Goal: Transaction & Acquisition: Book appointment/travel/reservation

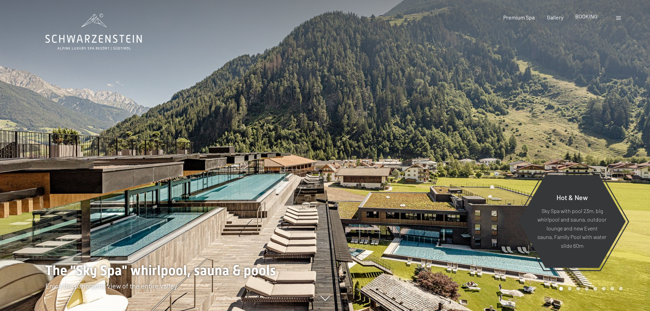
click at [579, 18] on span "BOOKING" at bounding box center [586, 16] width 22 height 6
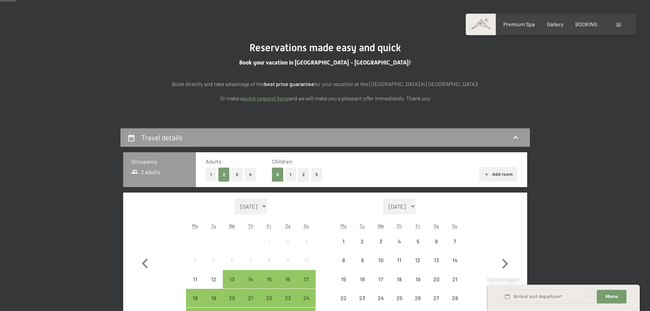
scroll to position [68, 0]
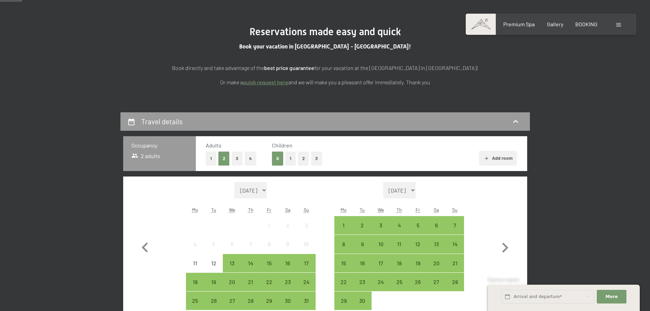
click at [301, 161] on button "2" at bounding box center [303, 158] width 11 height 14
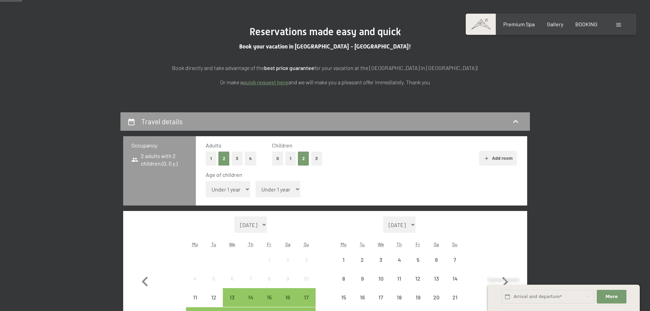
click at [242, 189] on select "Under 1 year 1 year 2 years 3 years 4 years 5 years 6 years 7 years 8 years 9 y…" at bounding box center [228, 189] width 45 height 16
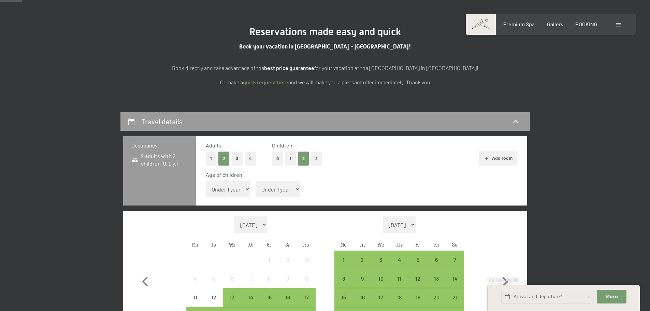
select select "8"
click at [206, 181] on select "Under 1 year 1 year 2 years 3 years 4 years 5 years 6 years 7 years 8 years 9 y…" at bounding box center [228, 189] width 45 height 16
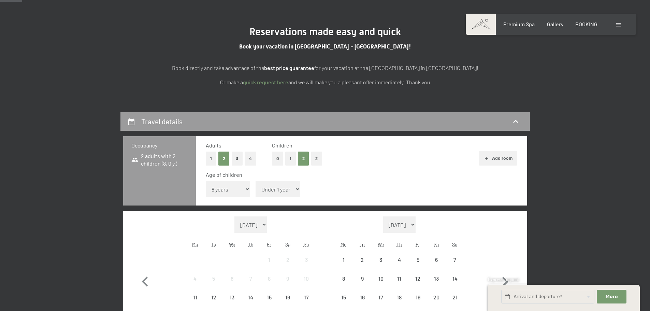
click at [288, 191] on select "Under 1 year 1 year 2 years 3 years 4 years 5 years 6 years 7 years 8 years 9 y…" at bounding box center [278, 189] width 45 height 16
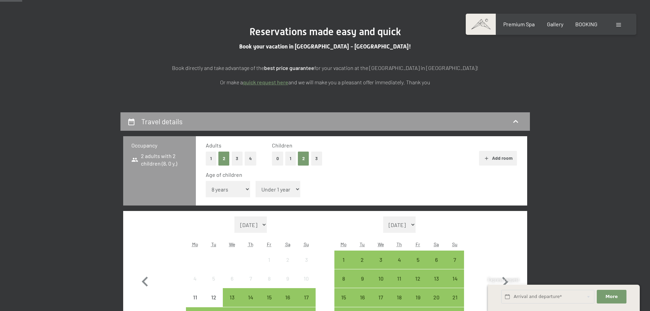
select select "11"
click at [256, 181] on select "Under 1 year 1 year 2 years 3 years 4 years 5 years 6 years 7 years 8 years 9 y…" at bounding box center [278, 189] width 45 height 16
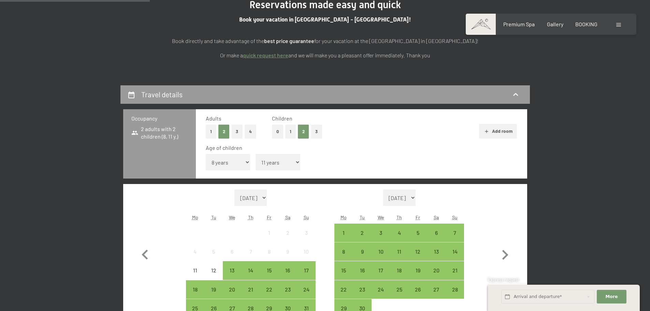
scroll to position [171, 0]
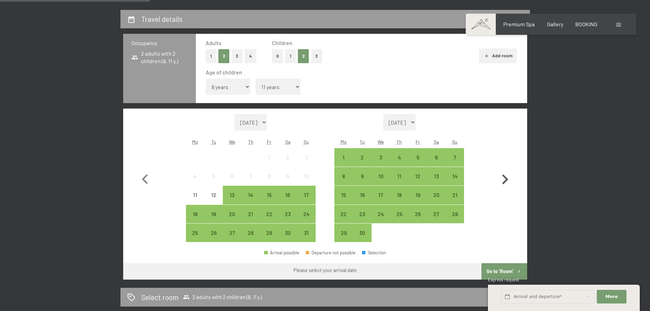
click at [503, 180] on icon "button" at bounding box center [505, 180] width 20 height 20
select select "[DATE]"
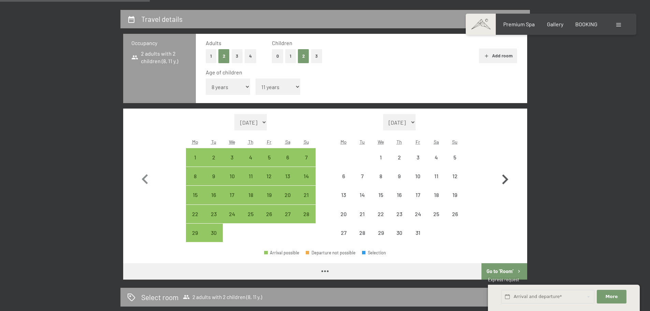
click at [503, 180] on icon "button" at bounding box center [505, 180] width 20 height 20
select select "[DATE]"
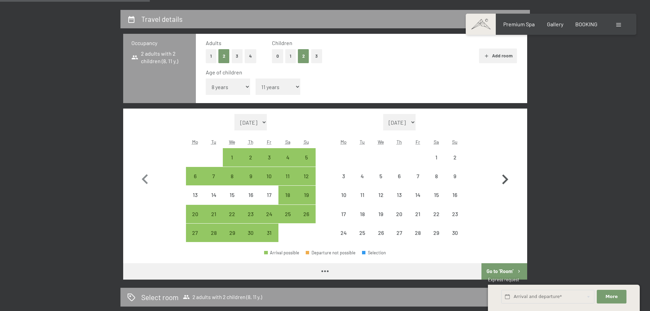
click at [503, 181] on icon "button" at bounding box center [505, 180] width 20 height 20
select select "[DATE]"
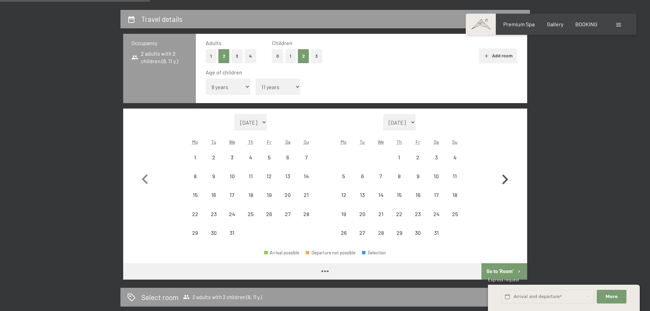
select select "[DATE]"
click at [503, 181] on icon "button" at bounding box center [505, 180] width 20 height 20
select select "[DATE]"
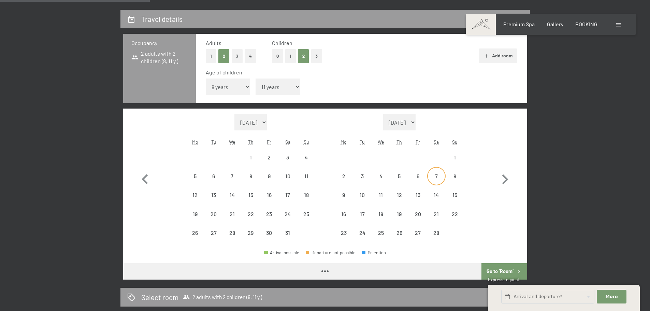
select select "[DATE]"
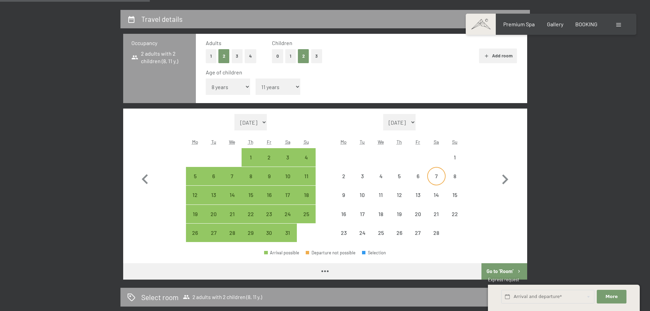
click at [436, 179] on div "7" at bounding box center [436, 181] width 17 height 17
select select "[DATE]"
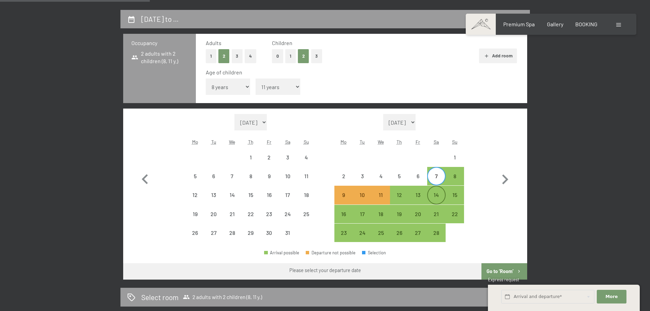
click at [437, 195] on div "14" at bounding box center [436, 200] width 17 height 17
select select "[DATE]"
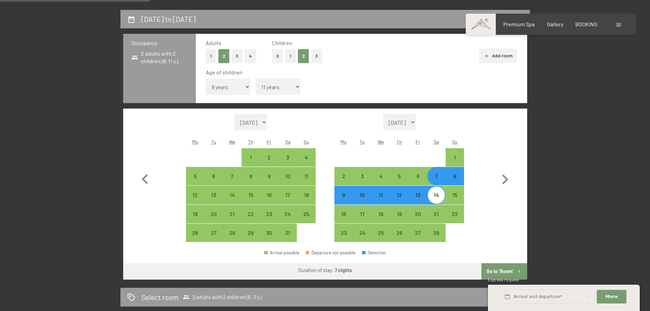
click at [500, 269] on button "Go to ‘Room’" at bounding box center [503, 271] width 45 height 16
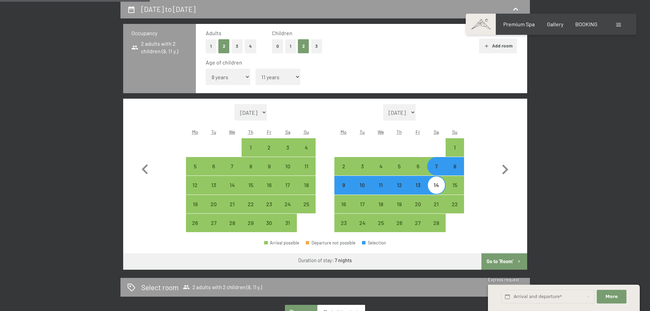
select select "[DATE]"
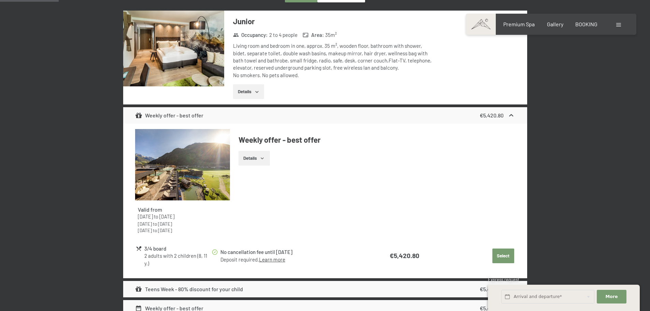
scroll to position [249, 0]
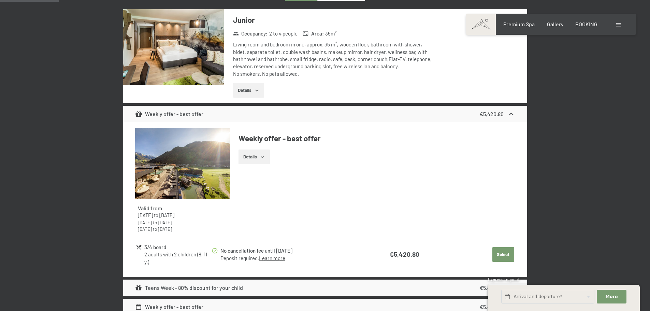
click at [266, 159] on button "Details" at bounding box center [253, 156] width 31 height 15
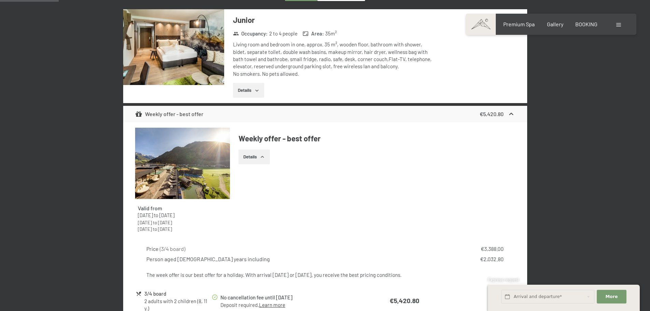
click at [266, 159] on button "Details" at bounding box center [253, 156] width 31 height 15
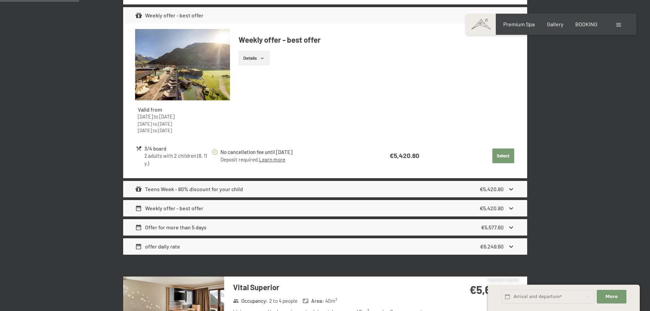
scroll to position [351, 0]
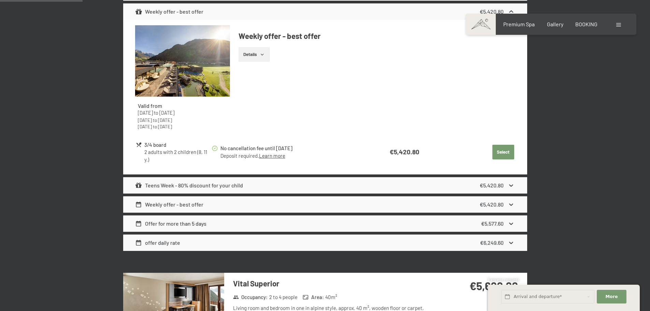
click at [226, 186] on div "Teens Week - 80% discount for your child" at bounding box center [189, 185] width 108 height 8
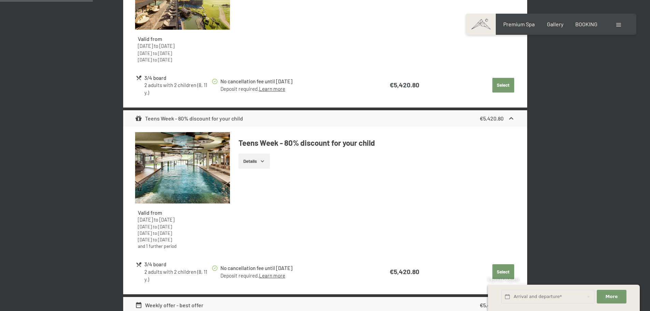
scroll to position [419, 0]
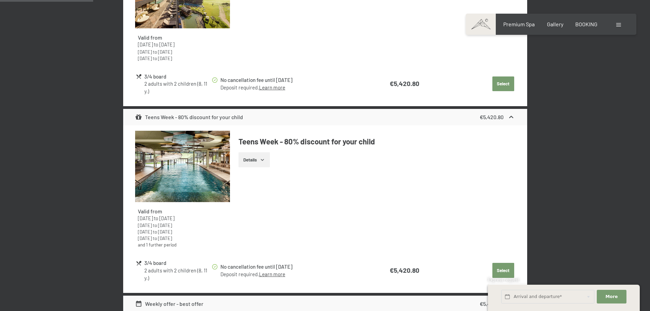
click at [265, 159] on icon "button" at bounding box center [262, 159] width 5 height 5
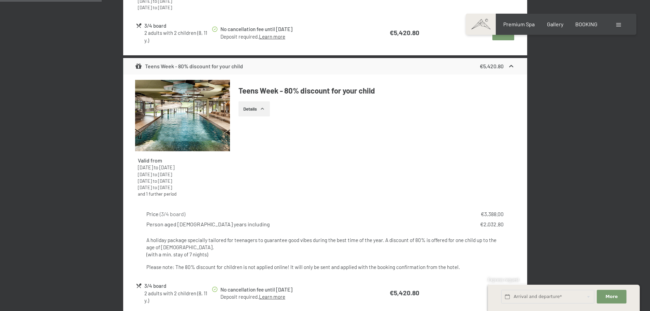
scroll to position [487, 0]
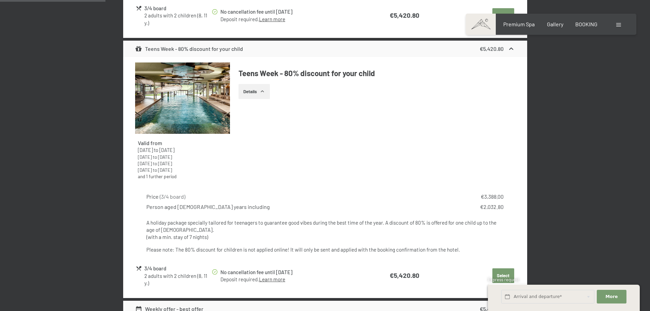
click at [263, 93] on icon "button" at bounding box center [262, 91] width 5 height 5
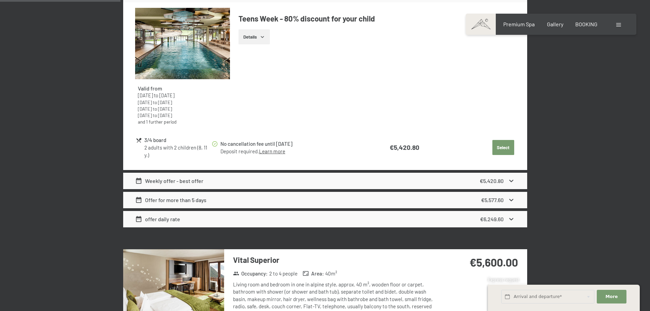
scroll to position [556, 0]
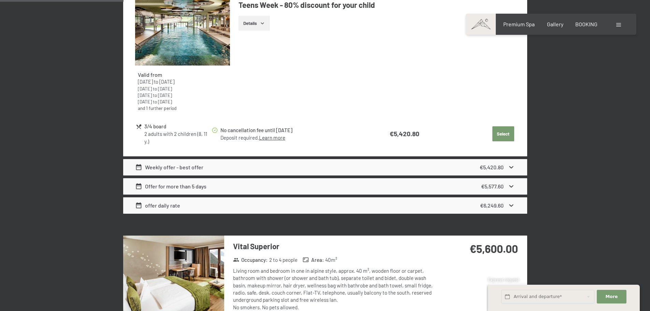
click at [245, 165] on div "Weekly offer - best offer €5,420.80" at bounding box center [325, 167] width 404 height 16
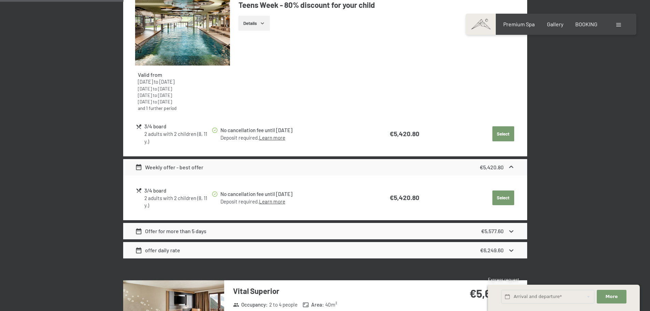
click at [245, 165] on div "Weekly offer - best offer €5,420.80" at bounding box center [325, 167] width 404 height 16
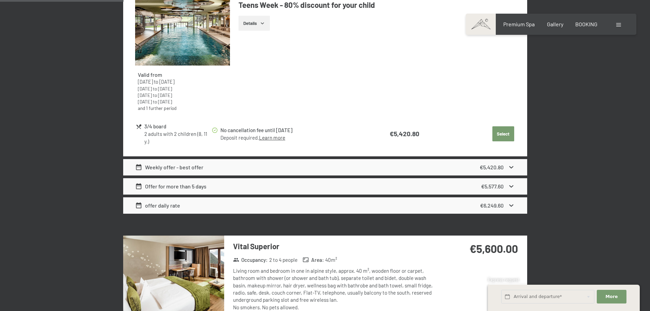
click at [244, 189] on div "Offer for more than 5 days €5,577.60" at bounding box center [325, 186] width 404 height 16
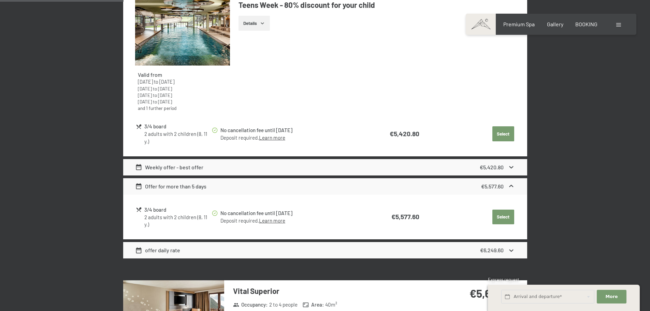
click at [244, 188] on div "Offer for more than 5 days €5,577.60" at bounding box center [325, 186] width 404 height 16
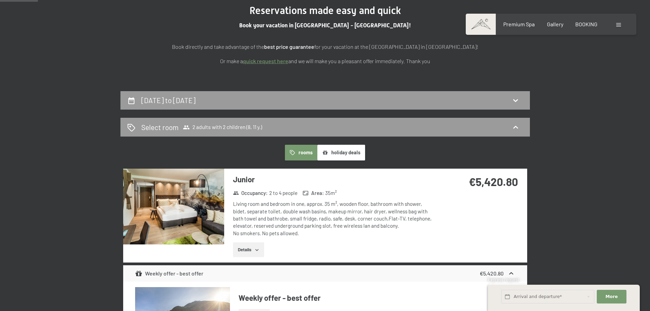
scroll to position [171, 0]
